Goal: Transaction & Acquisition: Purchase product/service

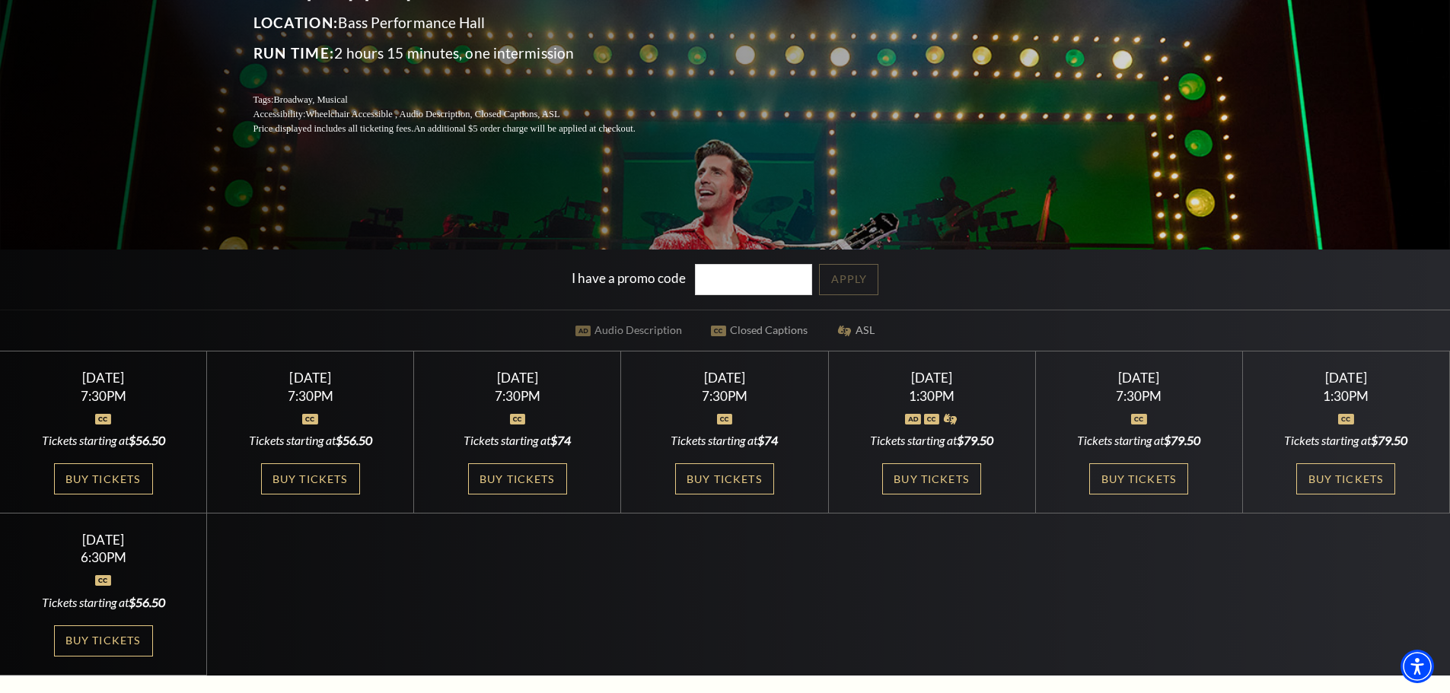
scroll to position [558, 0]
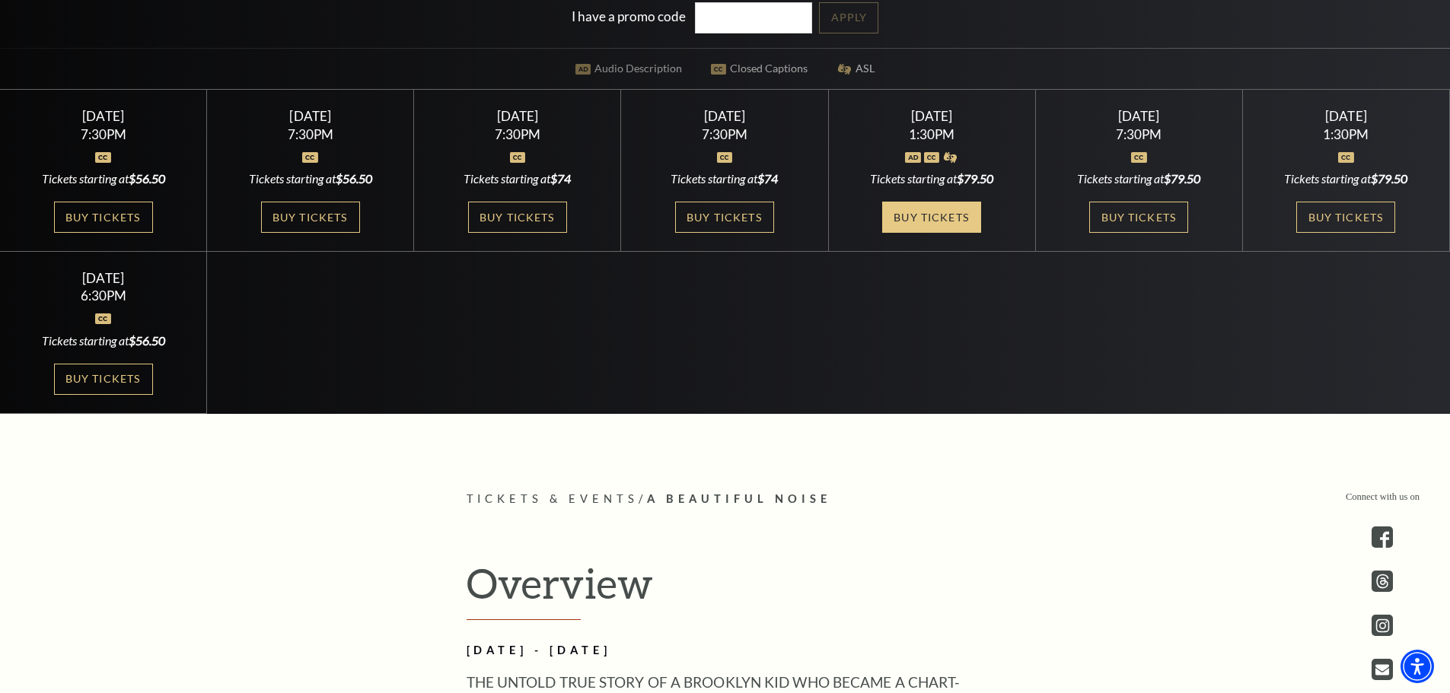
click at [934, 224] on link "Buy Tickets" at bounding box center [931, 217] width 99 height 31
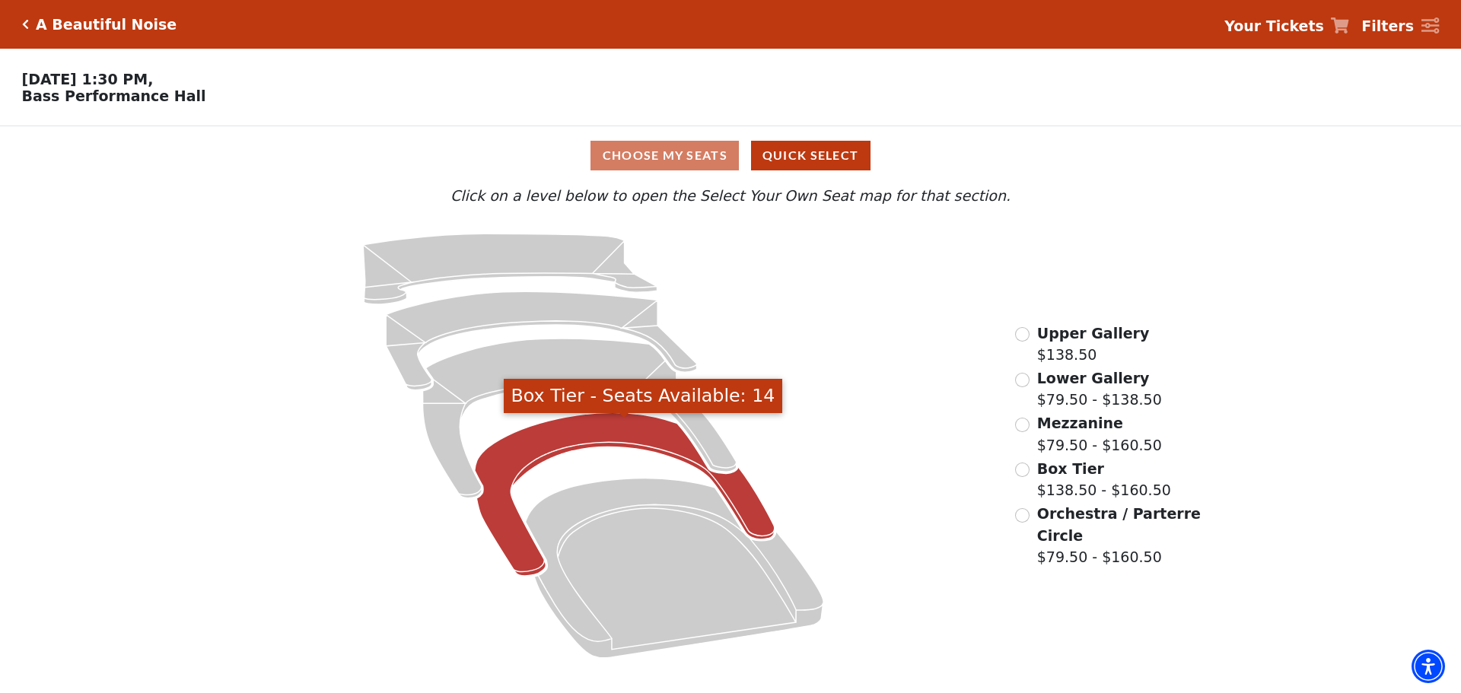
click at [630, 444] on icon "Box Tier - Seats Available: 14" at bounding box center [625, 495] width 300 height 164
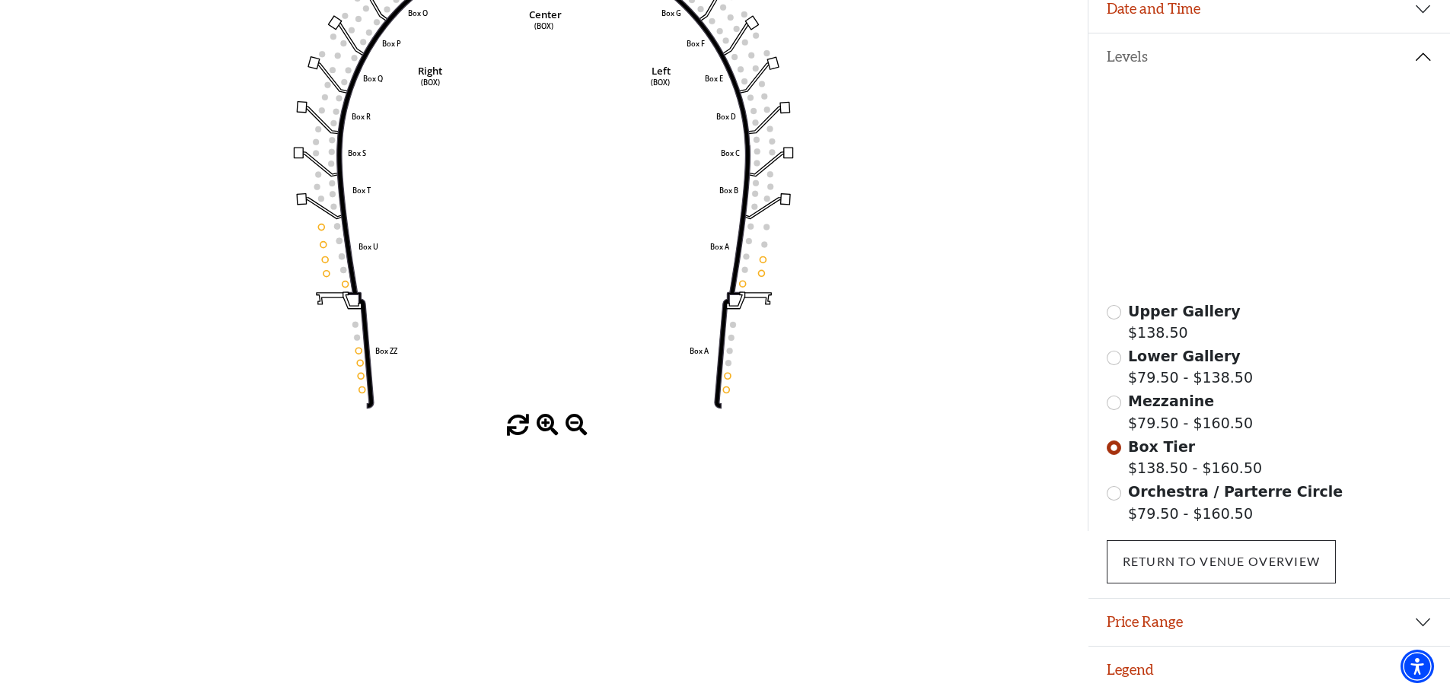
scroll to position [299, 0]
click at [768, 200] on icon at bounding box center [762, 207] width 39 height 21
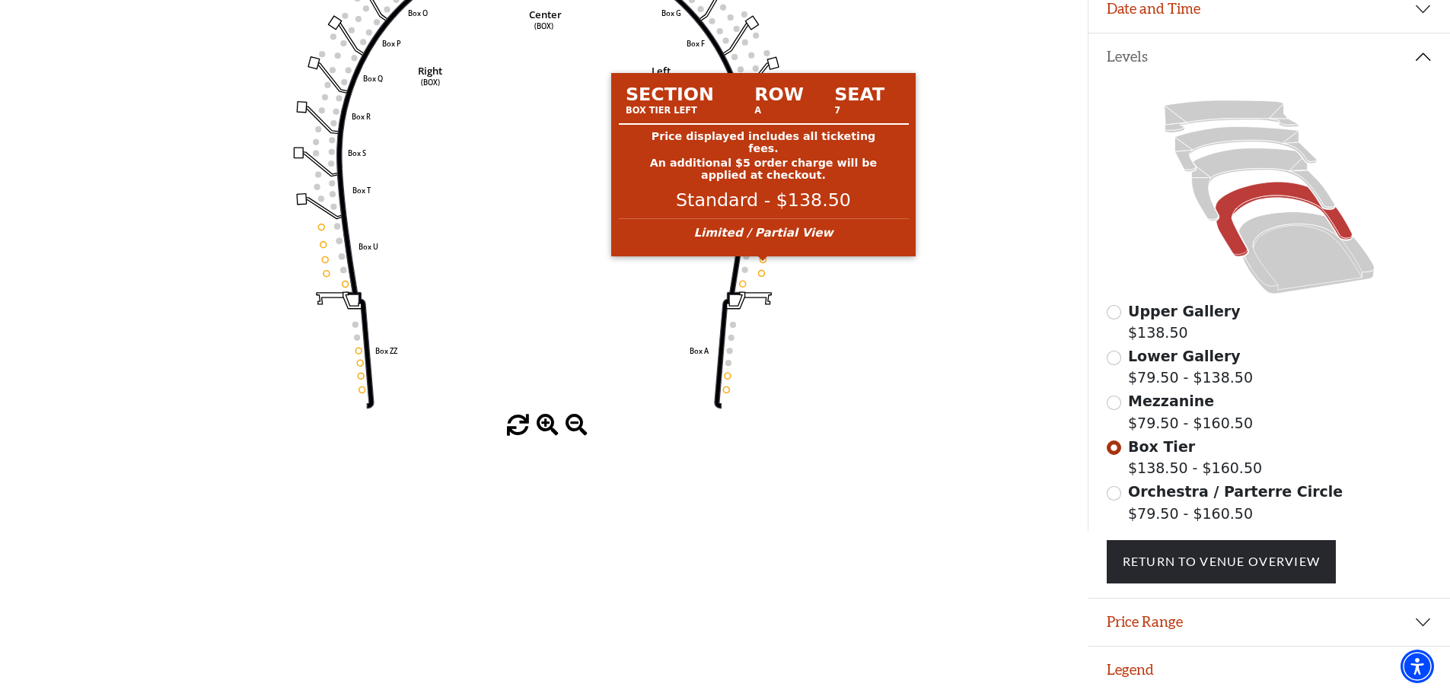
click at [765, 256] on circle at bounding box center [763, 259] width 6 height 6
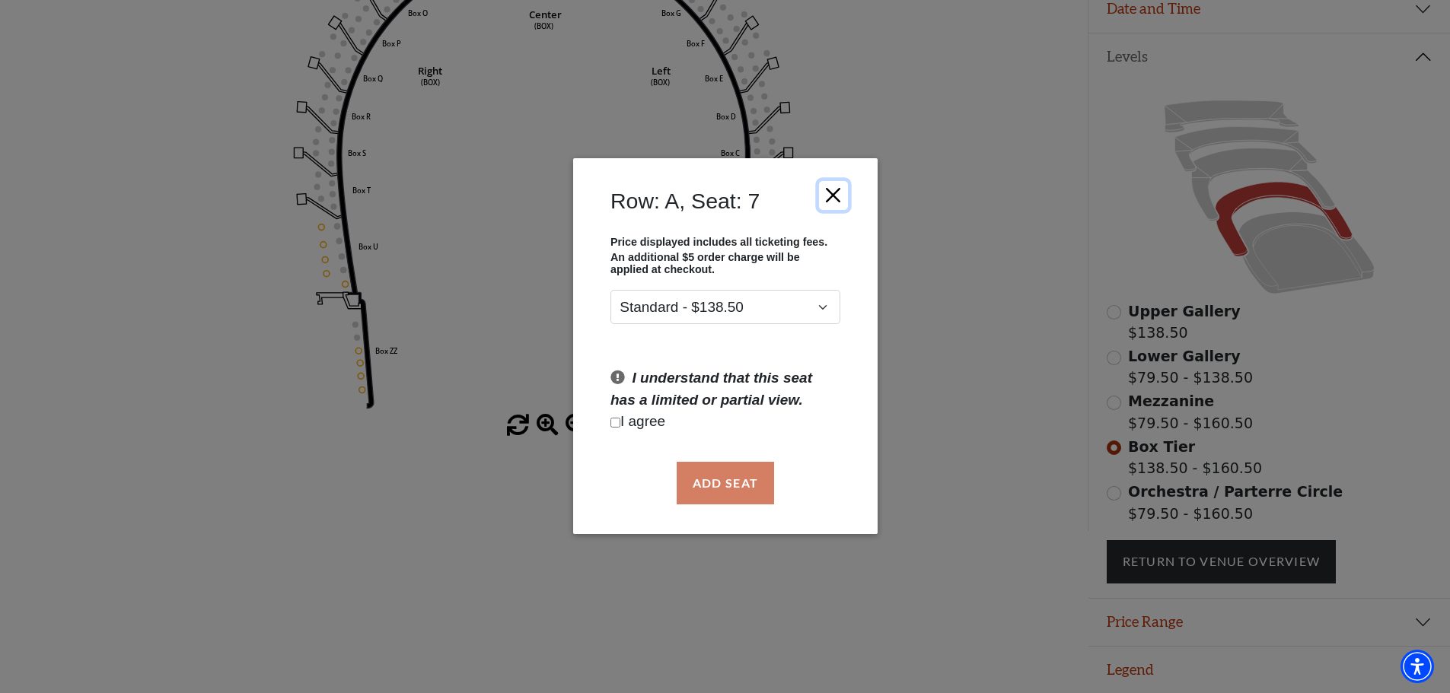
click at [838, 196] on button "Close" at bounding box center [832, 195] width 29 height 29
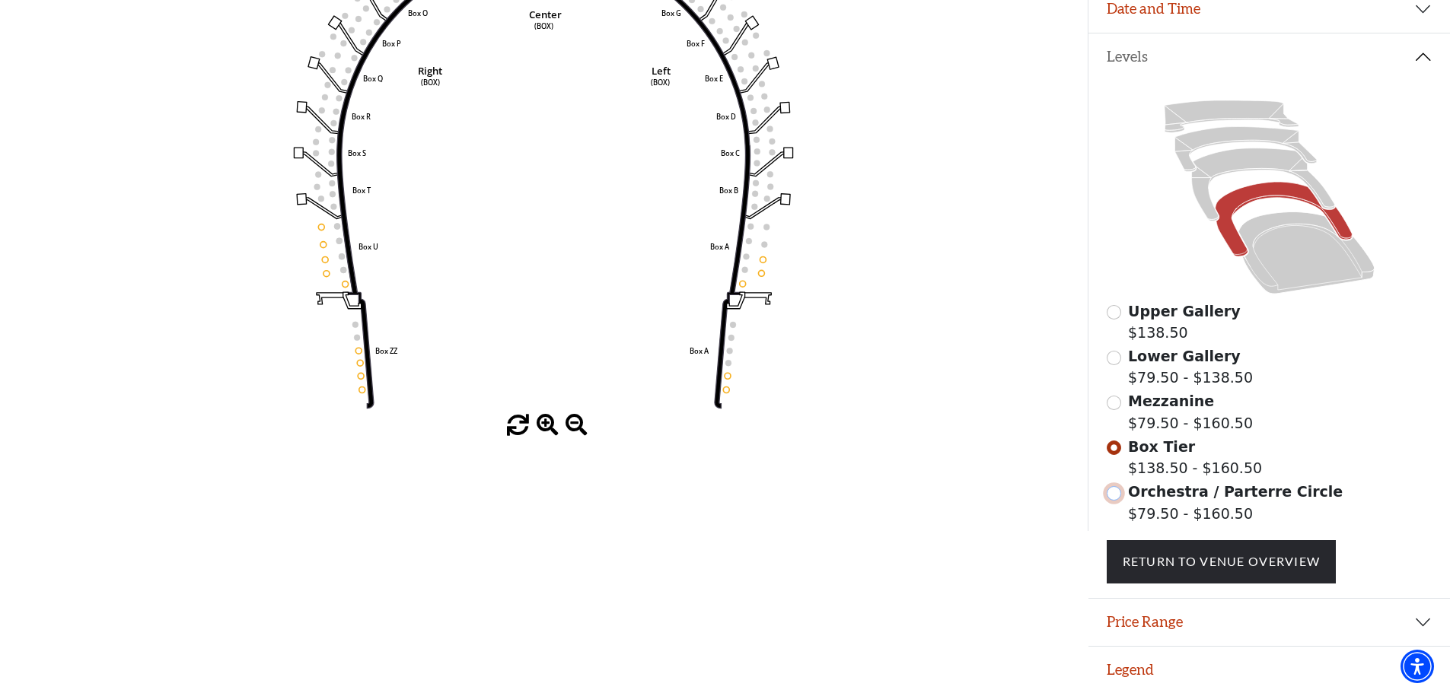
click at [1116, 492] on input "Orchestra / Parterre Circle$79.50 - $160.50\a" at bounding box center [1113, 493] width 14 height 14
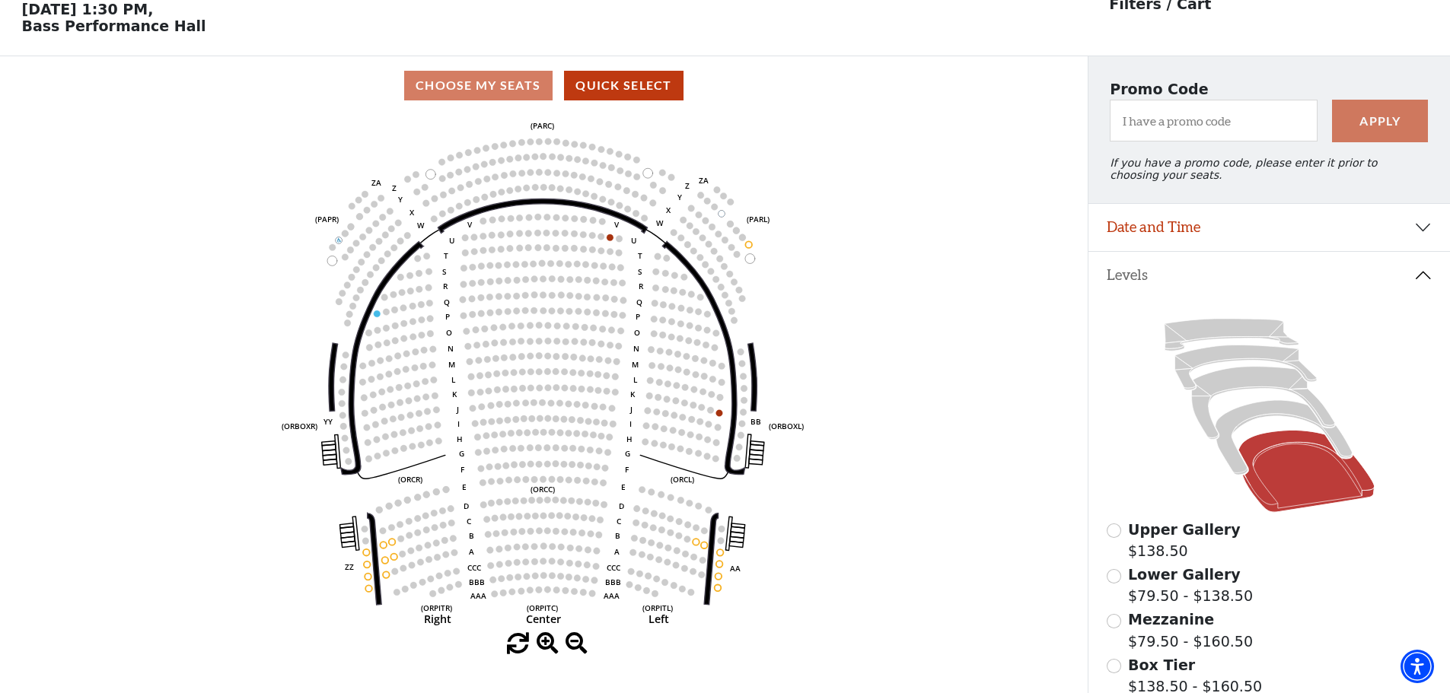
scroll to position [71, 0]
drag, startPoint x: 250, startPoint y: 24, endPoint x: 675, endPoint y: 55, distance: 425.7
click at [675, 55] on div "Choose Your Own Seats [DATE] 1:30 PM, [GEOGRAPHIC_DATA]" at bounding box center [543, 16] width 1087 height 77
click at [11, 0] on p "[DATE] 1:30 PM, [GEOGRAPHIC_DATA]" at bounding box center [543, 16] width 1087 height 33
click at [1153, 600] on label "Lower Gallery $79.50 - $138.50" at bounding box center [1190, 584] width 125 height 43
